Goal: Task Accomplishment & Management: Use online tool/utility

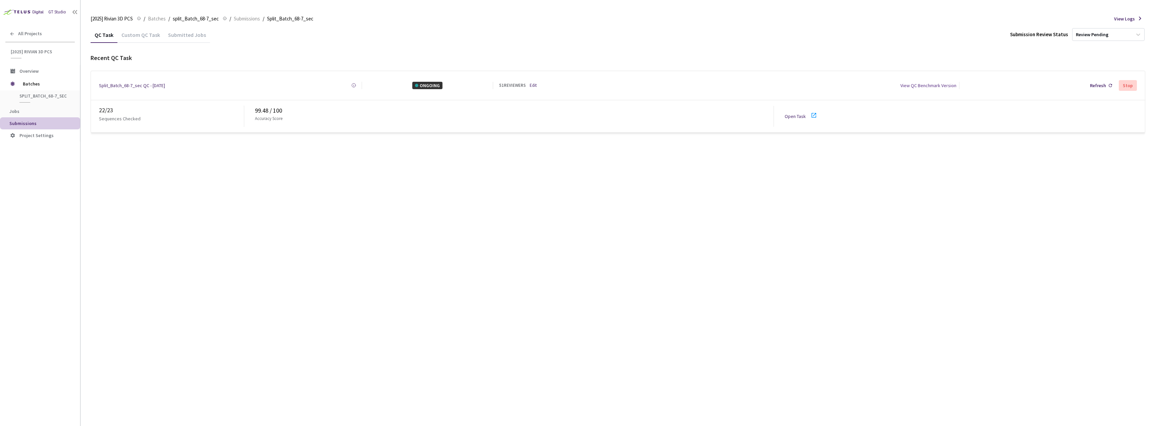
drag, startPoint x: 784, startPoint y: 108, endPoint x: 789, endPoint y: 111, distance: 6.6
click at [784, 108] on div "22 / 23 Sequences Checked 99.48 / 100 Accuracy Score Open Task" at bounding box center [618, 116] width 1054 height 32
click at [791, 113] on link "Open Task" at bounding box center [795, 116] width 21 height 6
click at [533, 84] on link "Edit" at bounding box center [533, 85] width 7 height 7
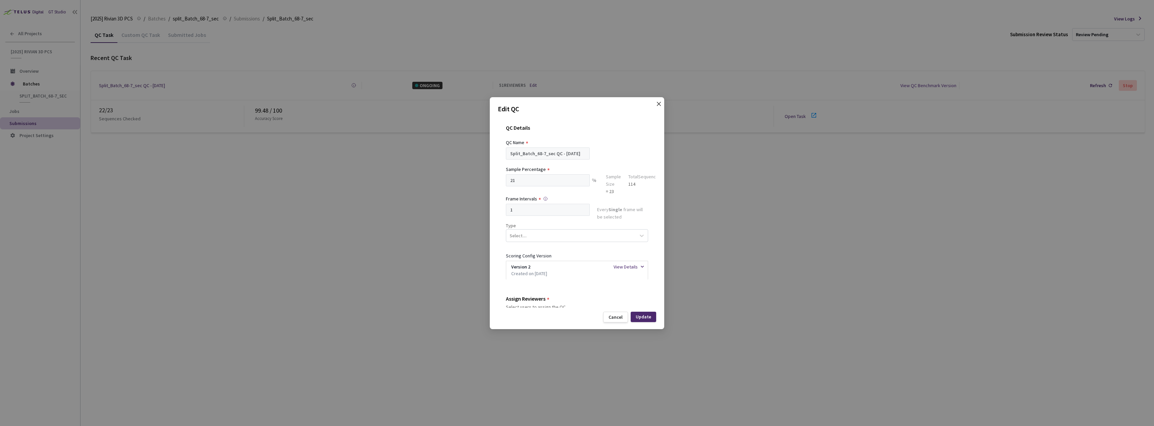
click at [658, 105] on icon "close" at bounding box center [658, 103] width 5 height 5
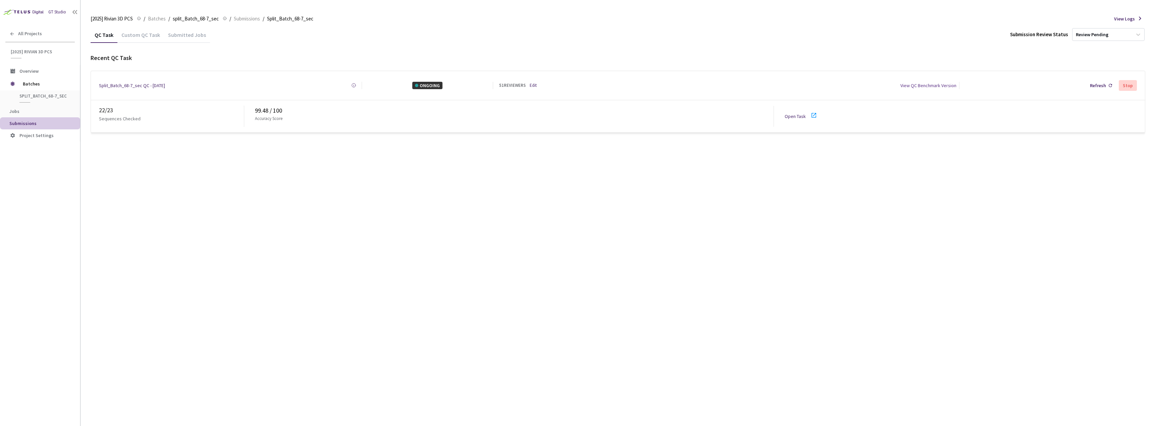
click at [801, 113] on link "Open Task" at bounding box center [795, 116] width 21 height 6
click at [536, 86] on link "Edit" at bounding box center [533, 85] width 7 height 7
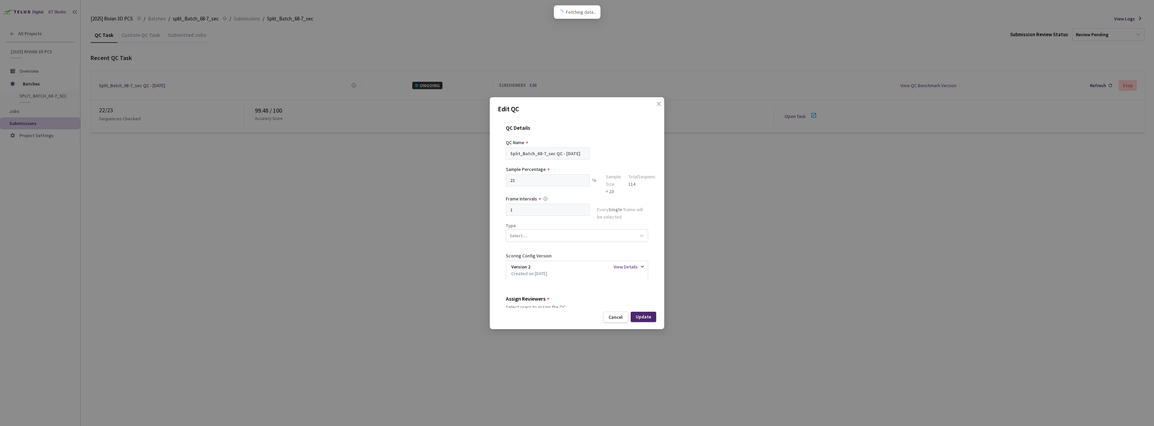
scroll to position [134, 0]
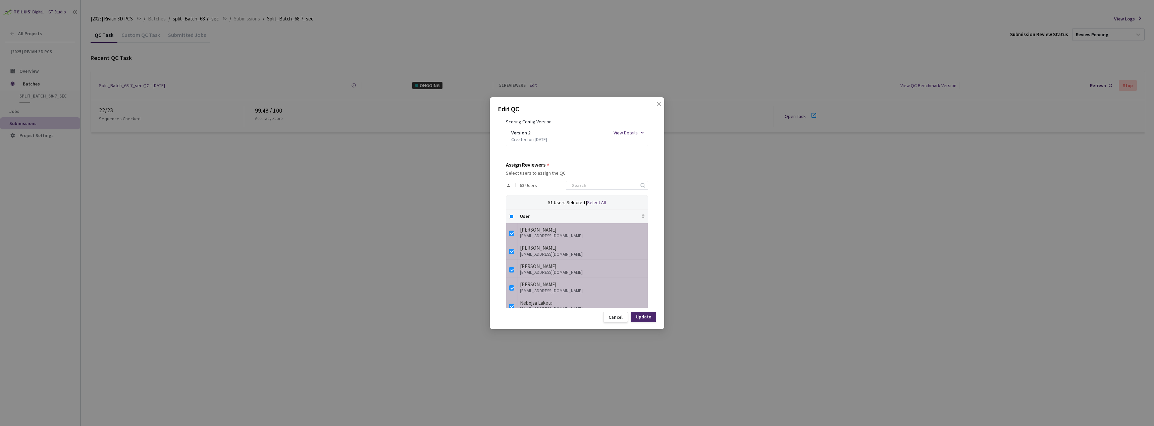
click at [507, 215] on th at bounding box center [511, 216] width 11 height 13
click at [511, 216] on input "Select all" at bounding box center [511, 216] width 5 height 5
checkbox input "true"
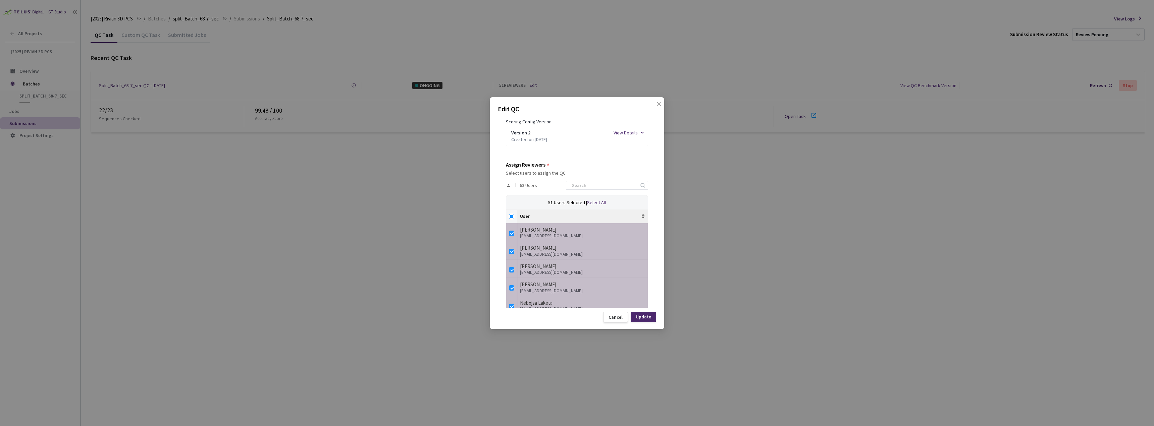
checkbox input "true"
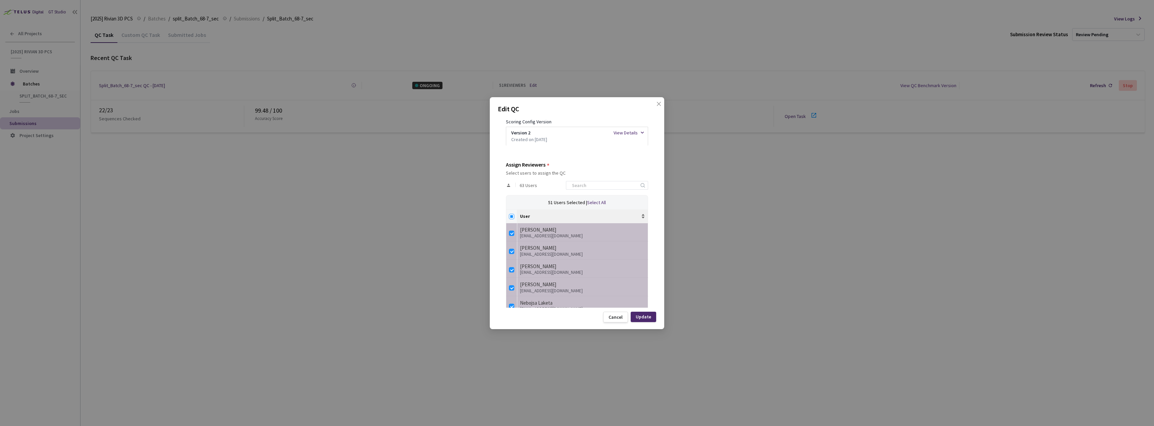
checkbox input "true"
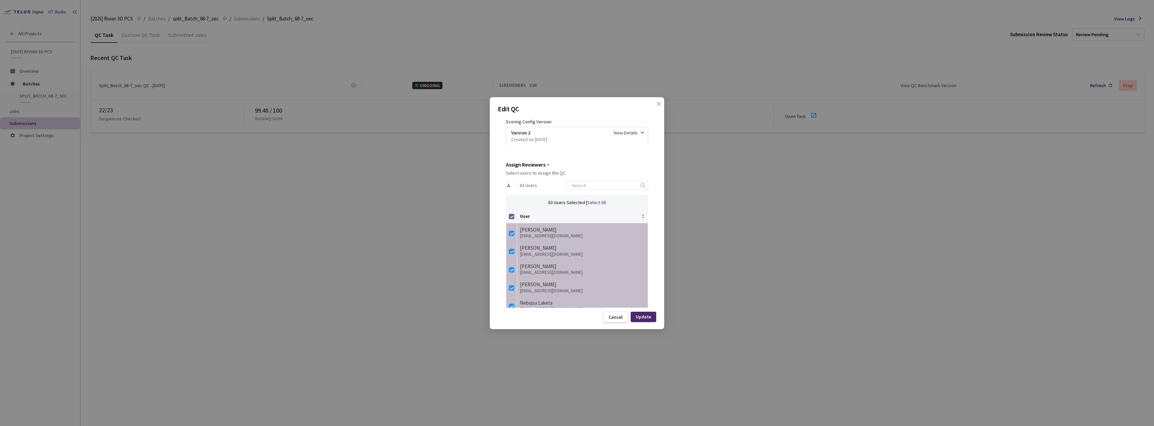
click at [510, 216] on input "Select all" at bounding box center [511, 216] width 5 height 5
checkbox input "false"
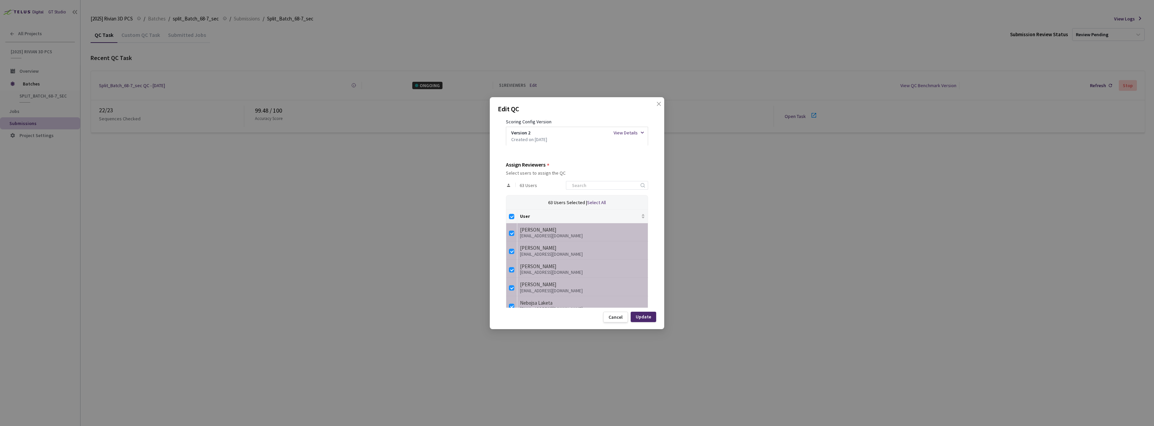
checkbox input "false"
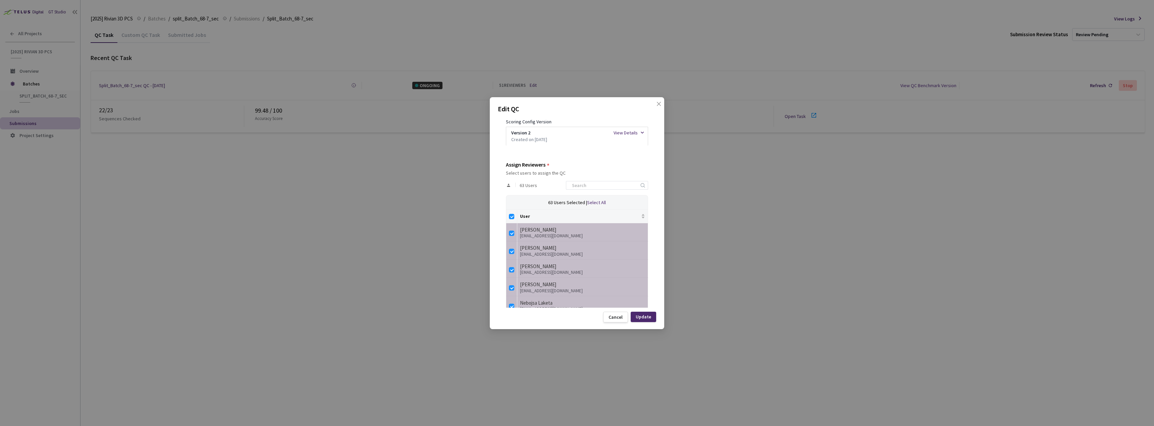
checkbox input "false"
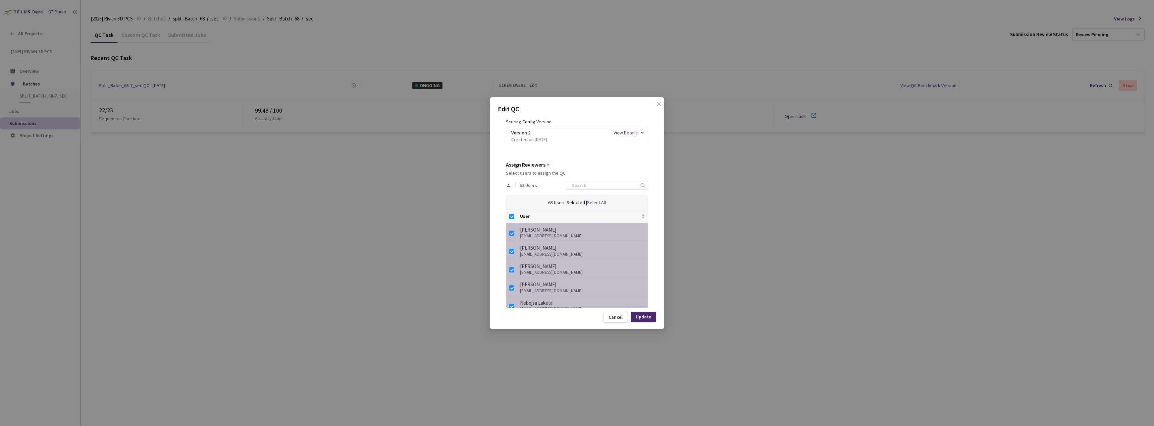
checkbox input "false"
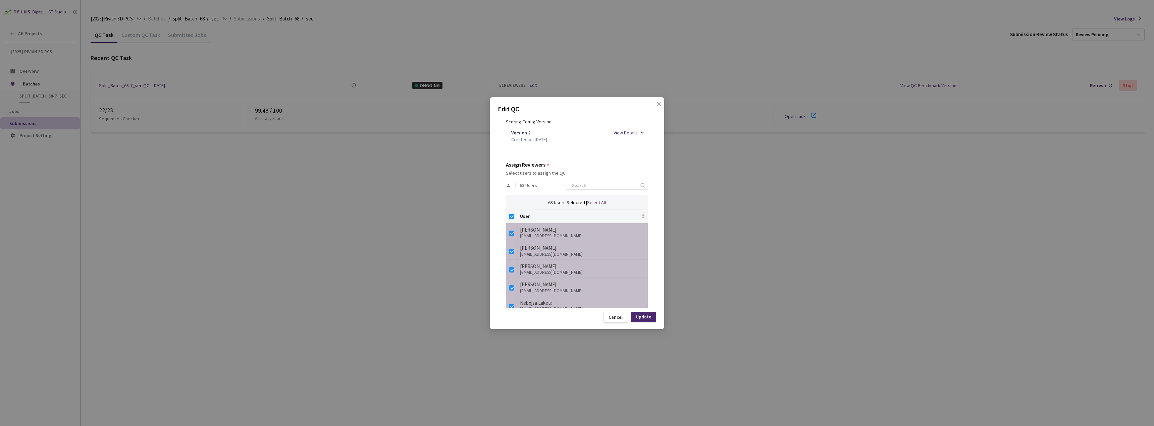
checkbox input "false"
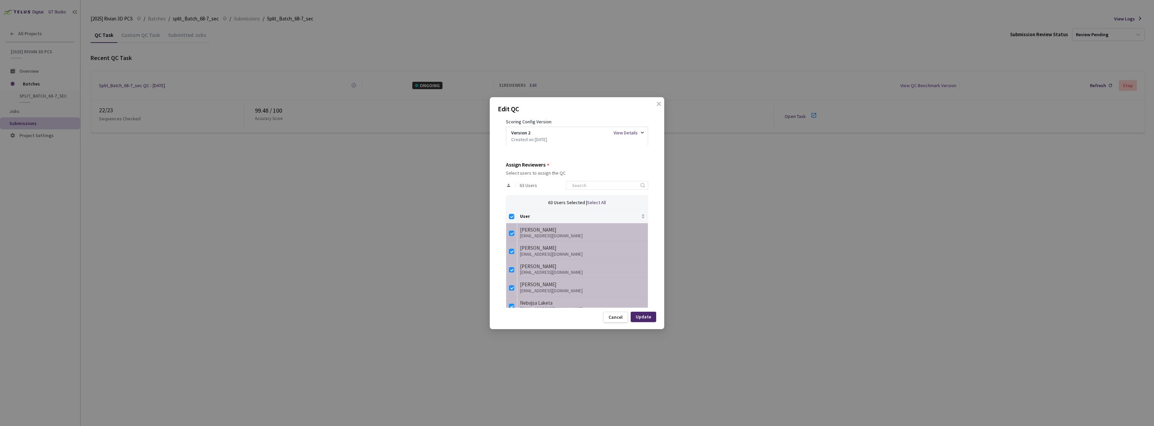
checkbox input "false"
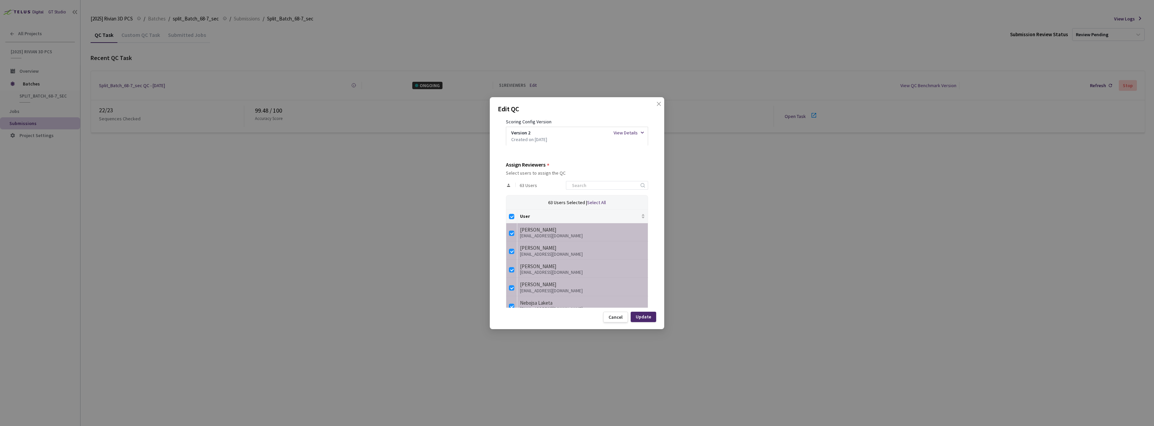
checkbox input "false"
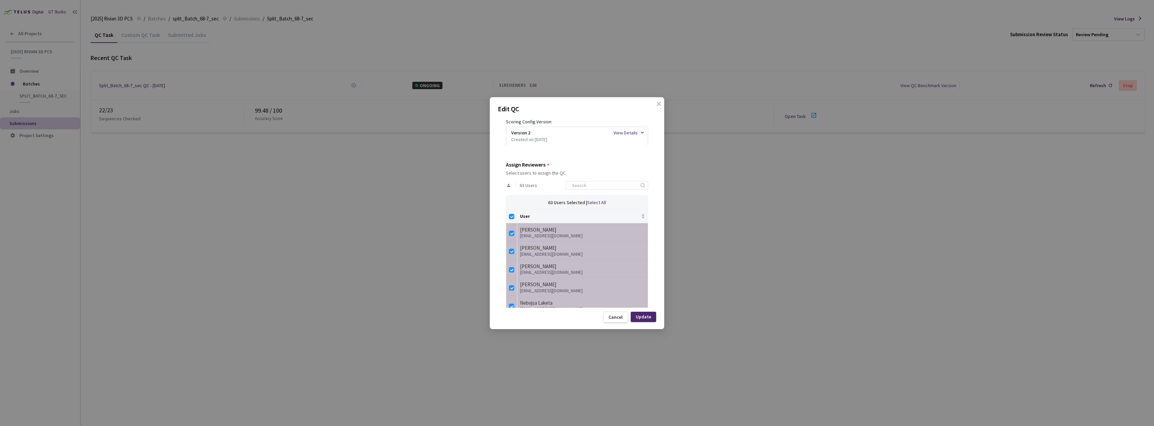
checkbox input "false"
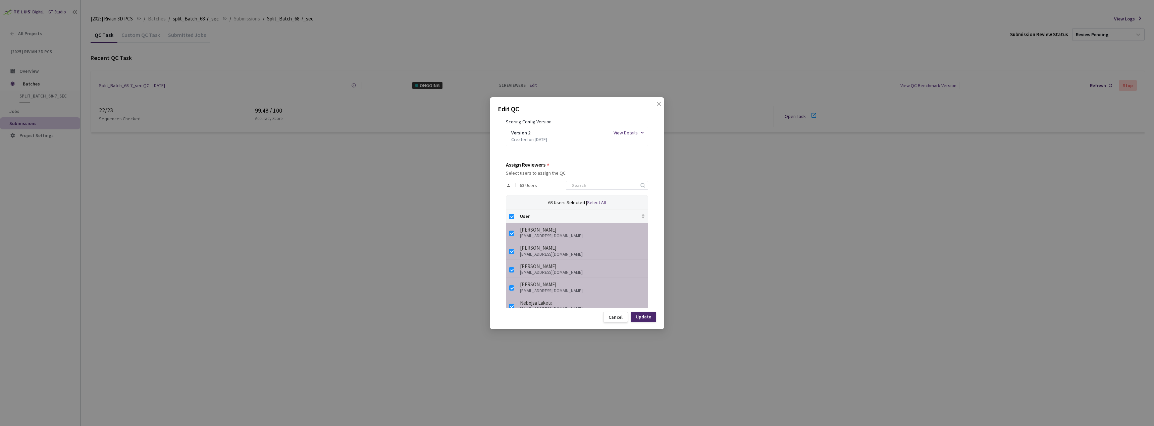
checkbox input "false"
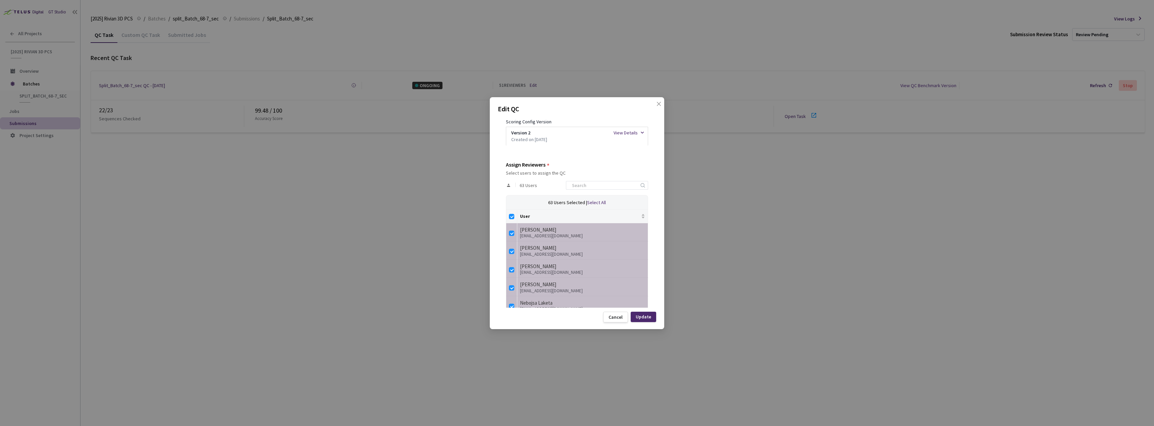
checkbox input "false"
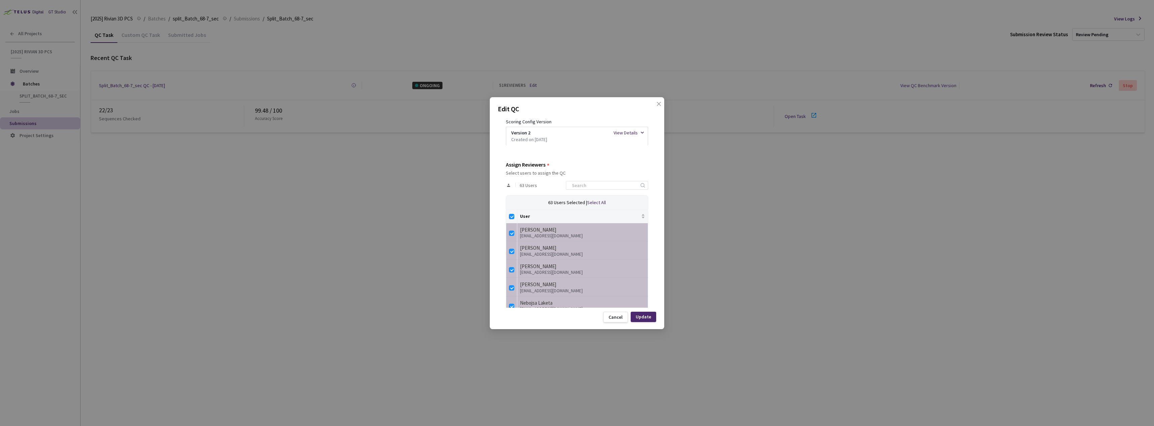
checkbox input "false"
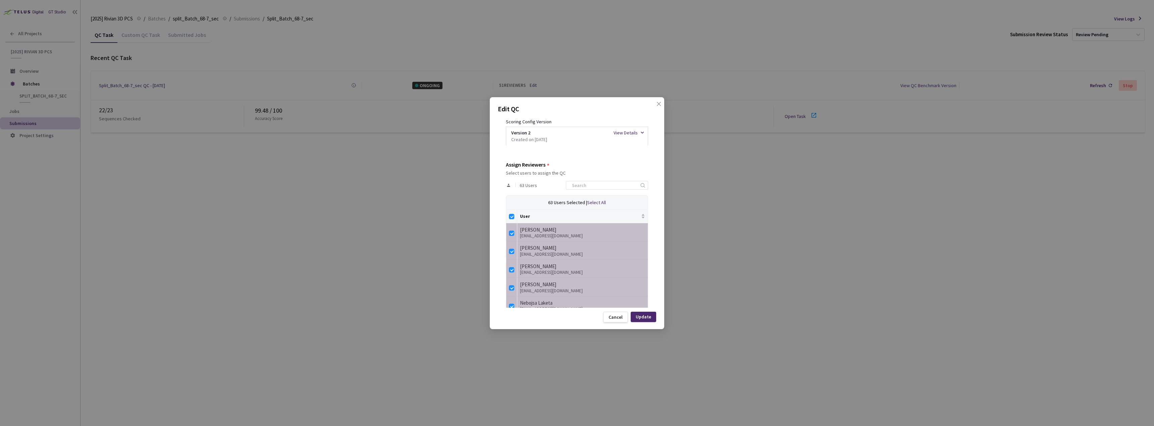
checkbox input "false"
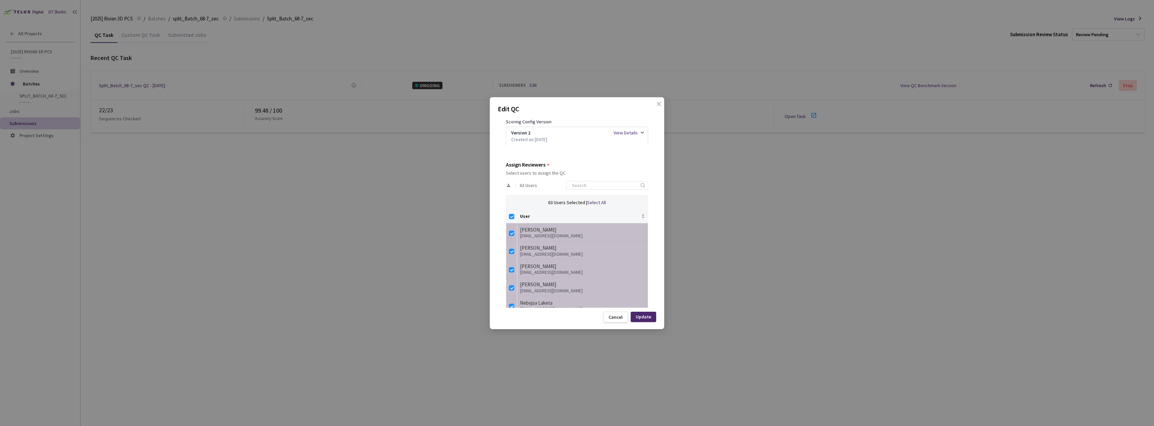
checkbox input "false"
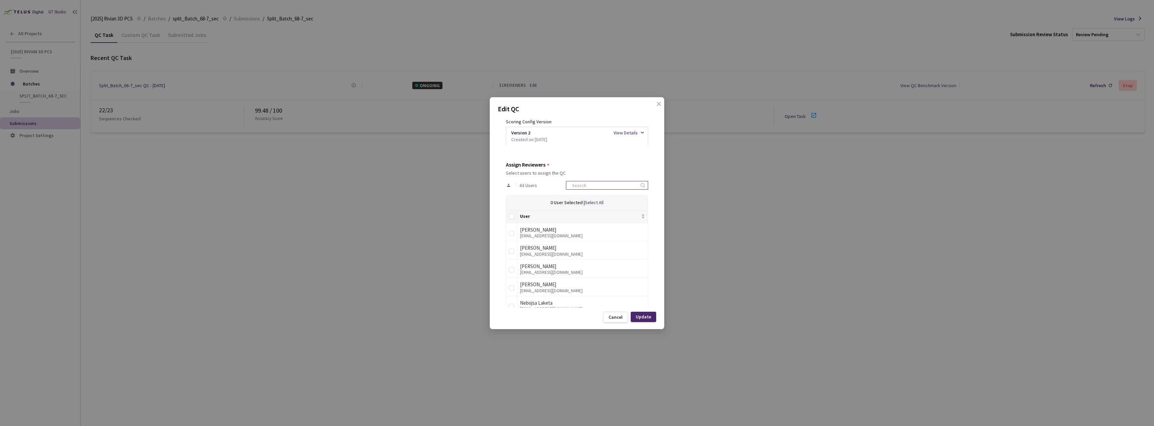
click at [580, 187] on input at bounding box center [603, 185] width 71 height 8
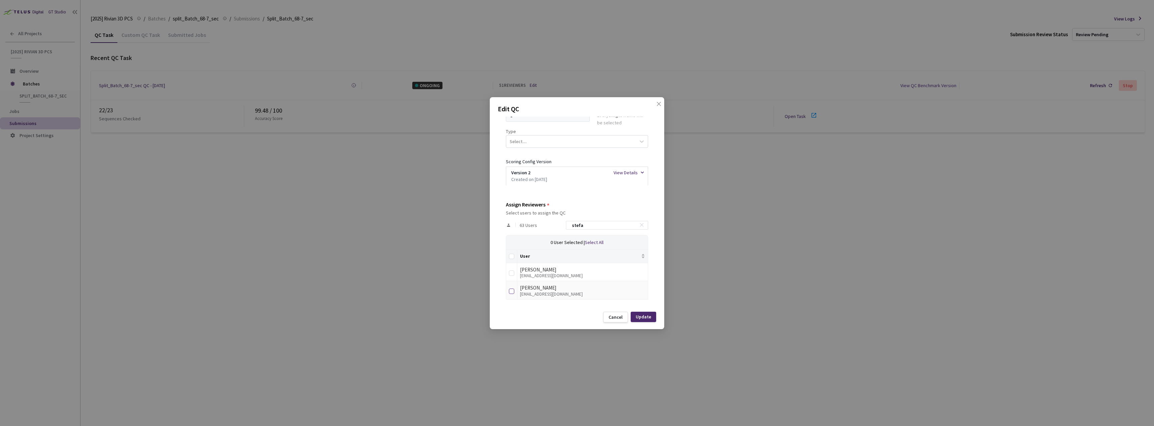
type input "stefa"
click at [514, 291] on input "checkbox" at bounding box center [511, 291] width 5 height 5
checkbox input "true"
click at [646, 317] on div "Update" at bounding box center [643, 317] width 25 height 10
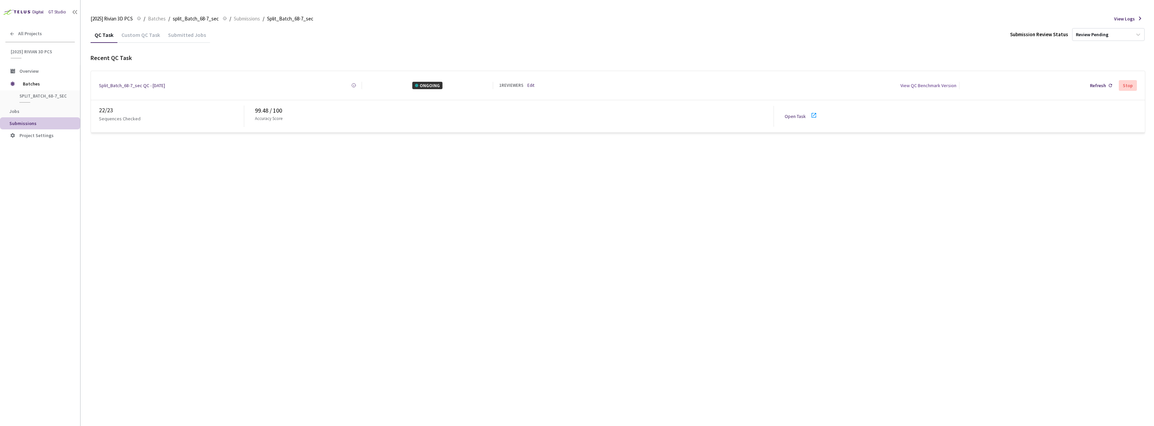
click at [788, 117] on div "Open Task" at bounding box center [803, 116] width 37 height 10
